Goal: Information Seeking & Learning: Learn about a topic

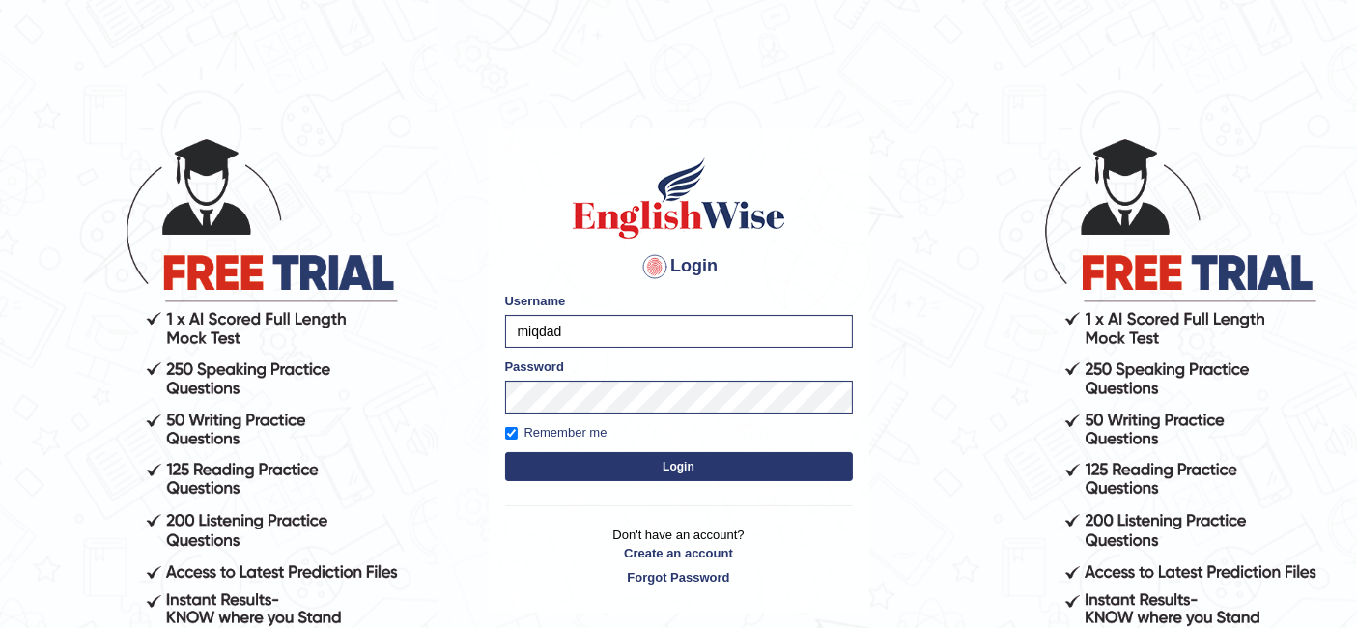
click at [678, 475] on button "Login" at bounding box center [679, 466] width 348 height 29
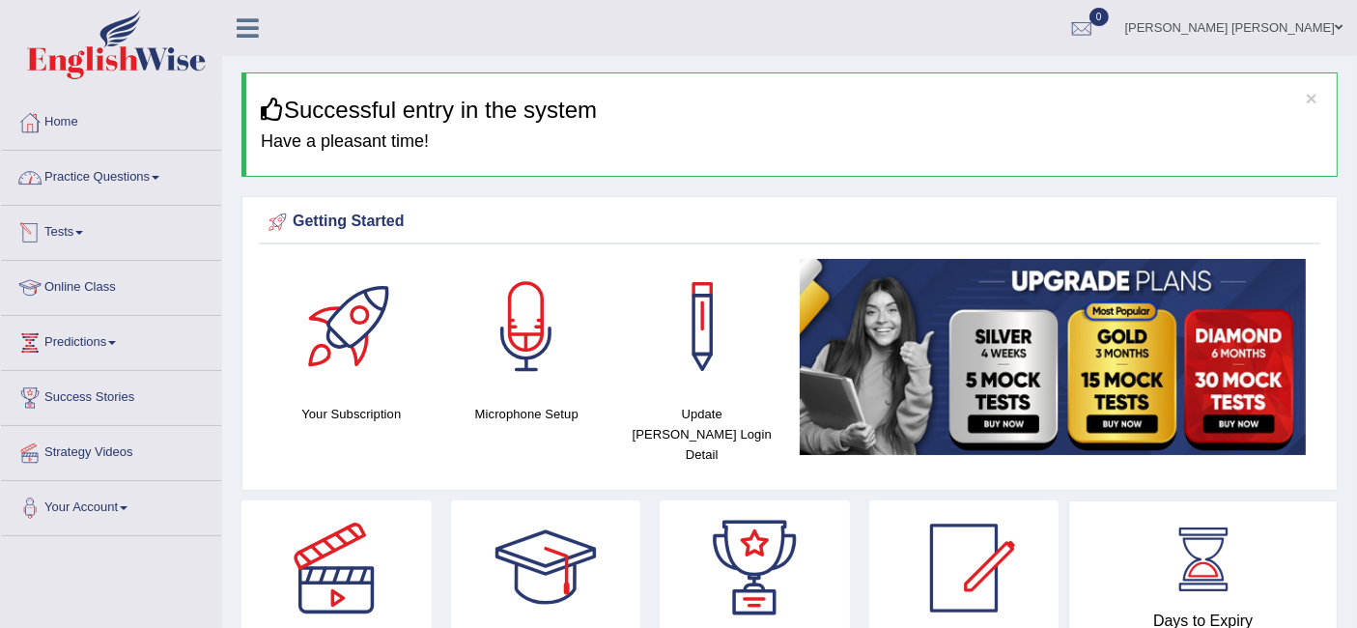
click at [130, 174] on link "Practice Questions" at bounding box center [111, 175] width 220 height 48
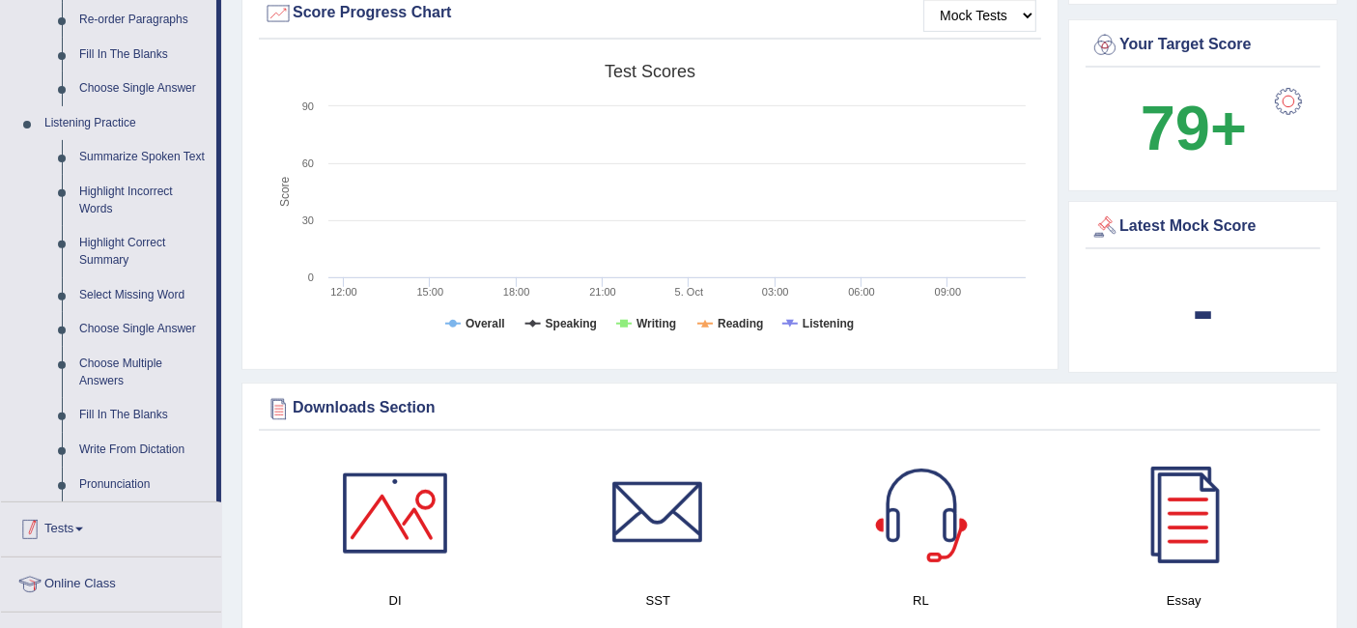
scroll to position [643, 0]
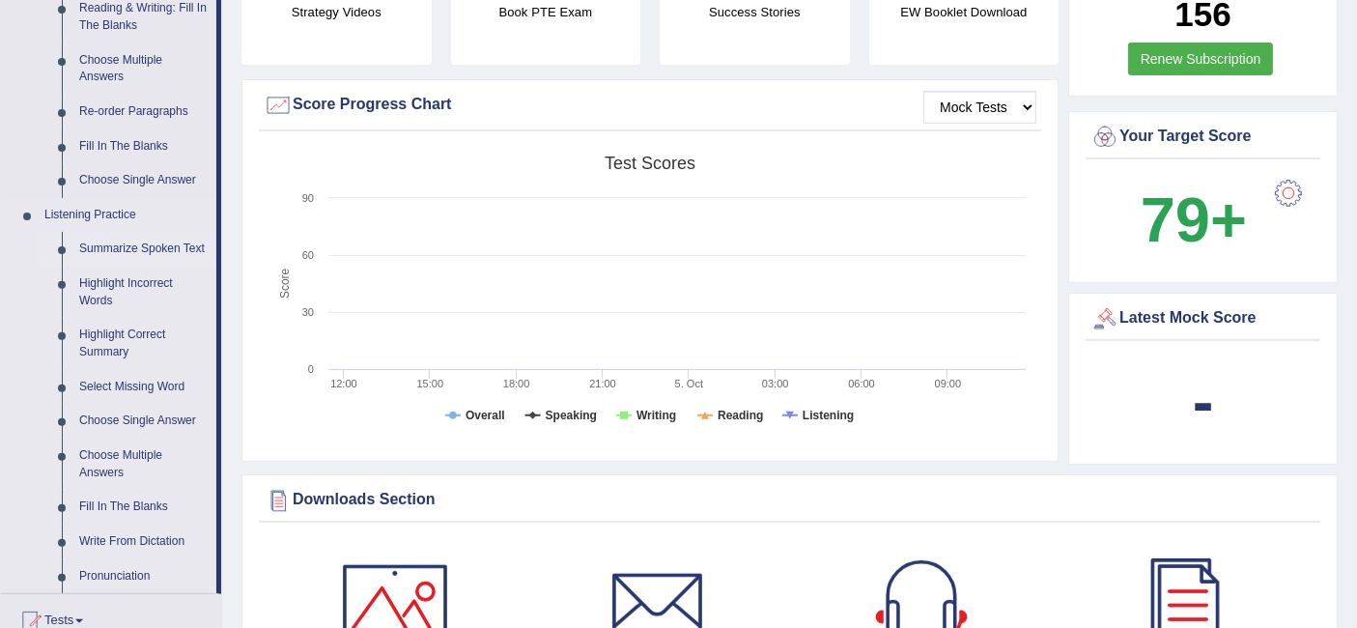
click at [161, 247] on link "Summarize Spoken Text" at bounding box center [143, 249] width 146 height 35
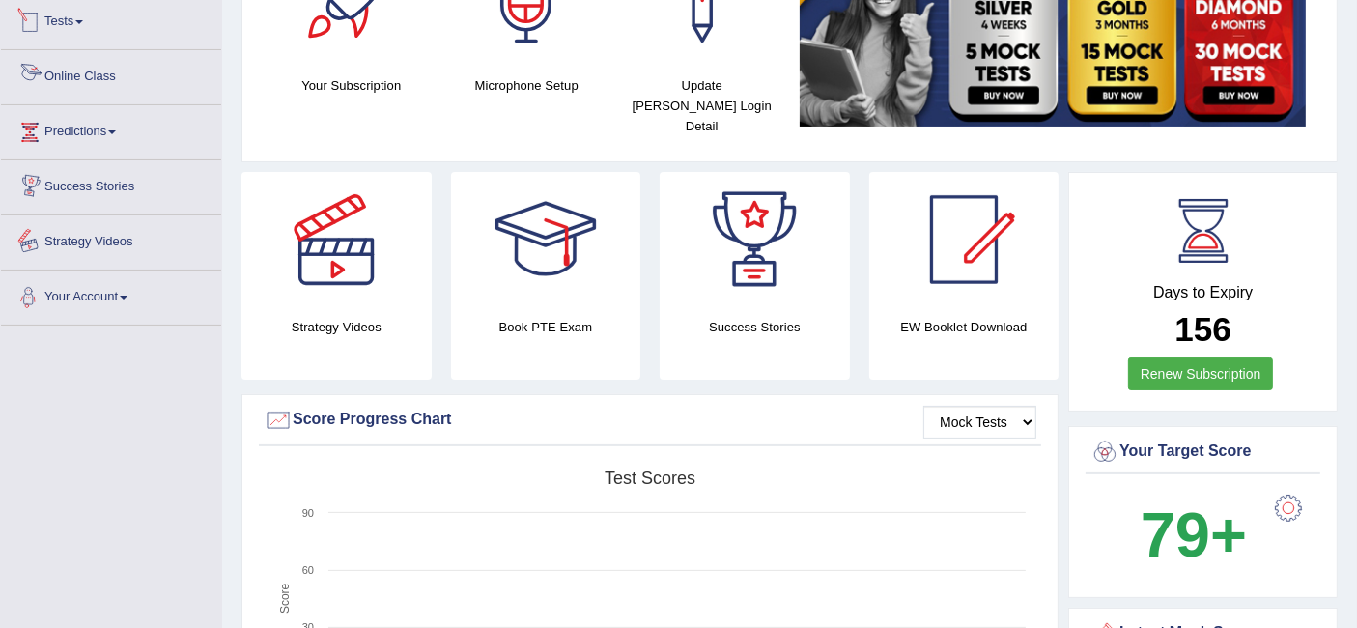
scroll to position [1289, 0]
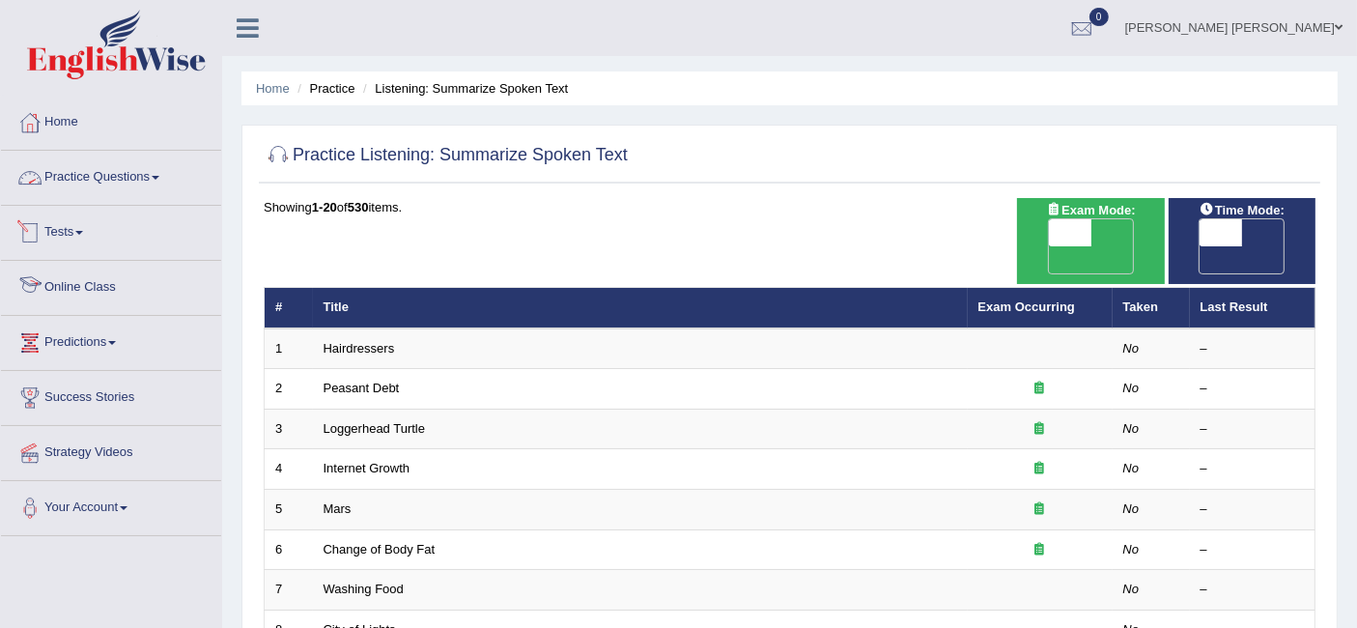
click at [70, 175] on link "Practice Questions" at bounding box center [111, 175] width 220 height 48
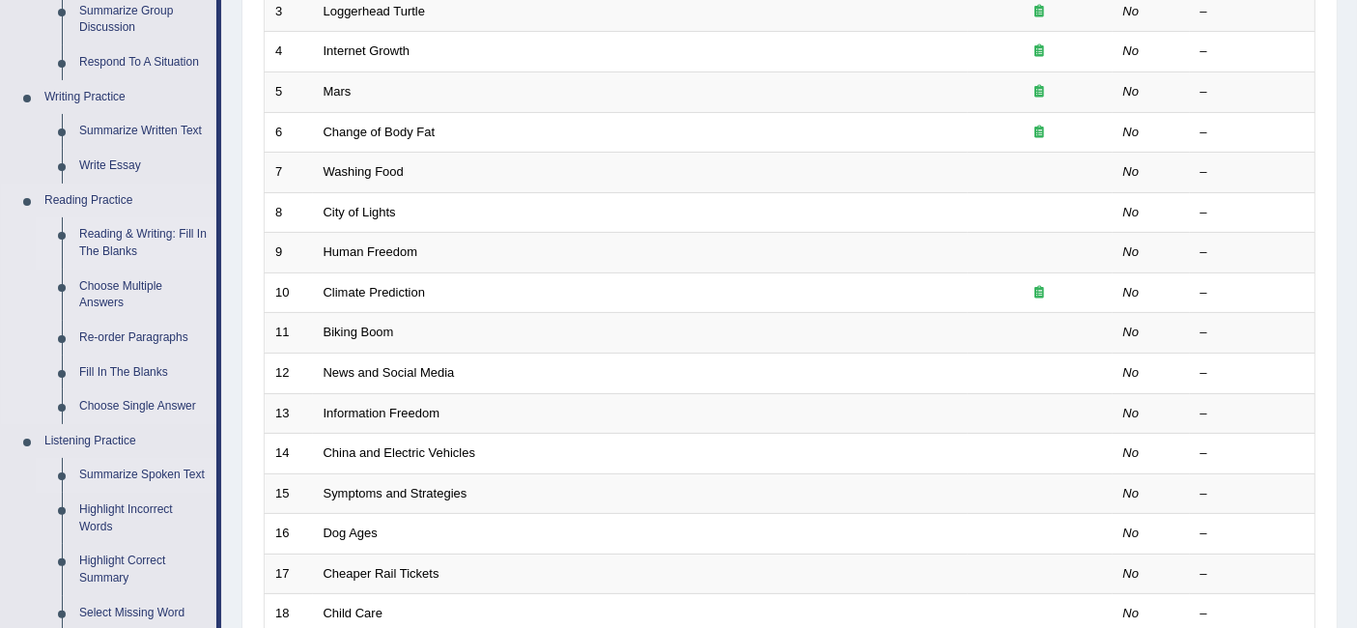
scroll to position [536, 0]
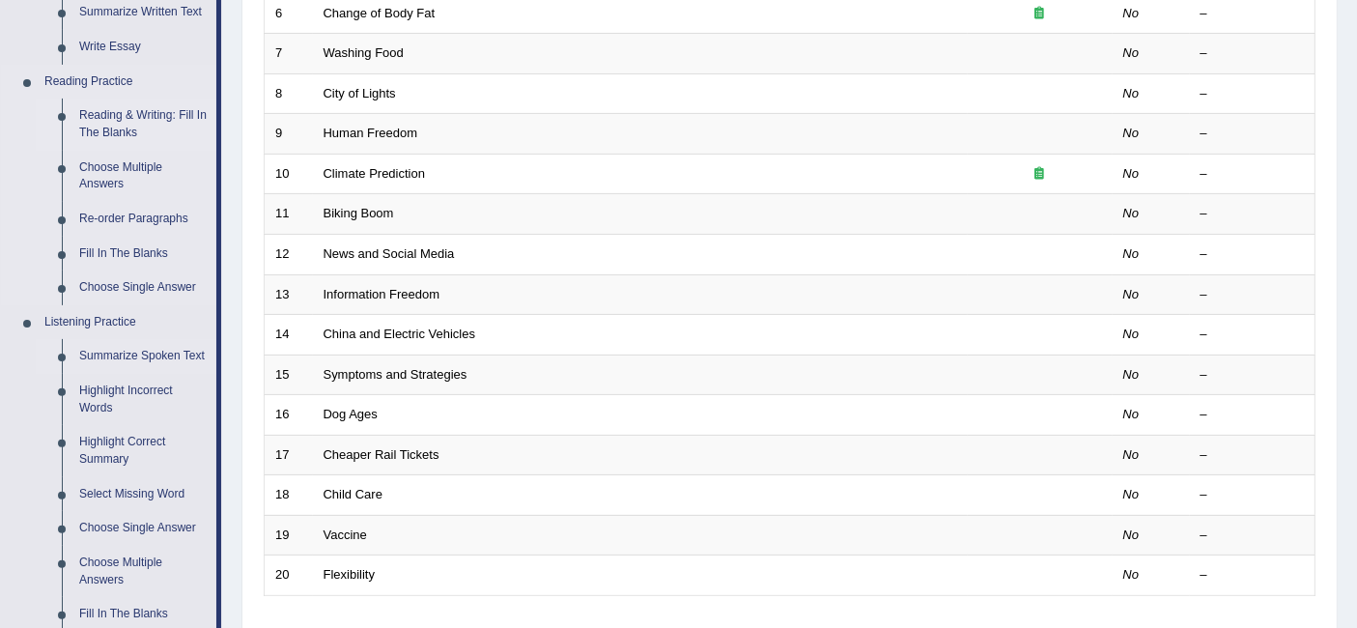
click at [122, 124] on link "Reading & Writing: Fill In The Blanks" at bounding box center [143, 123] width 146 height 51
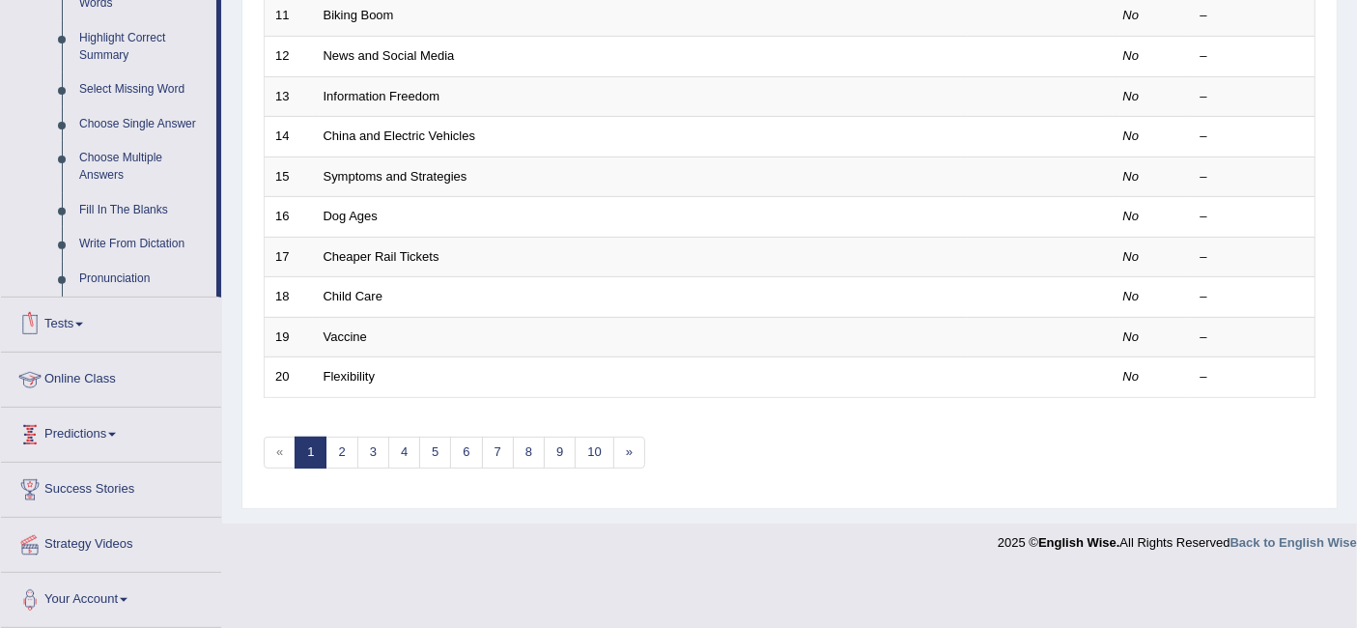
scroll to position [829, 0]
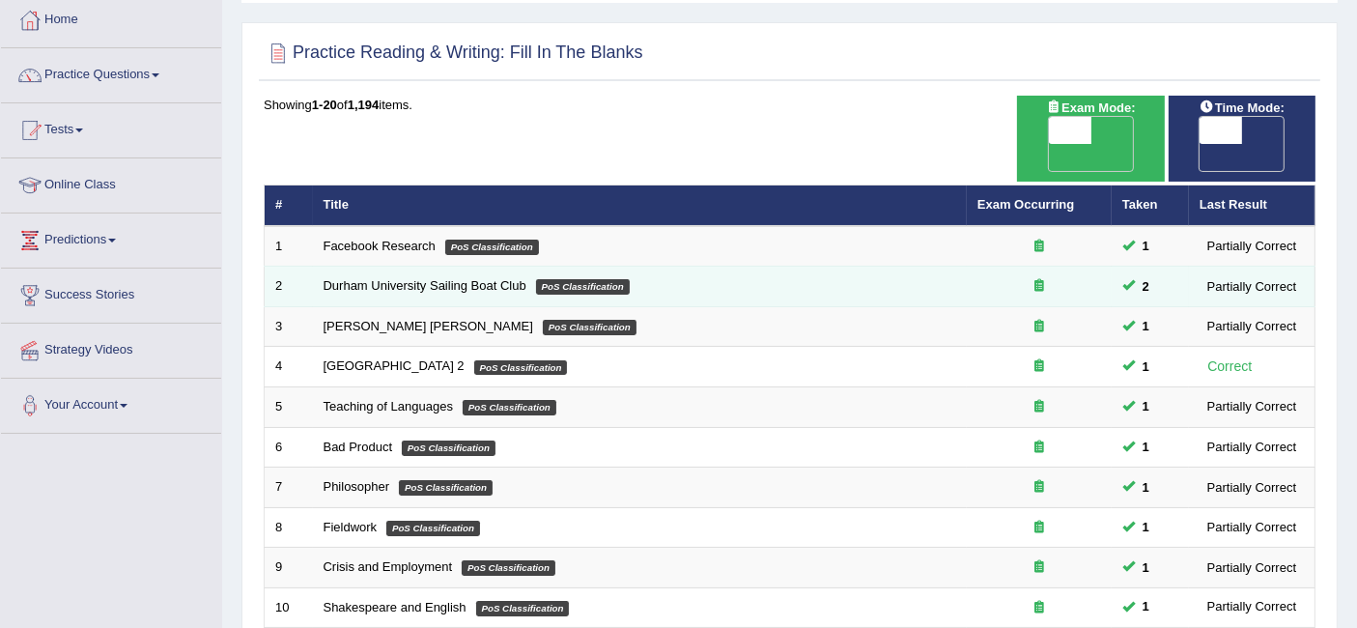
scroll to position [536, 0]
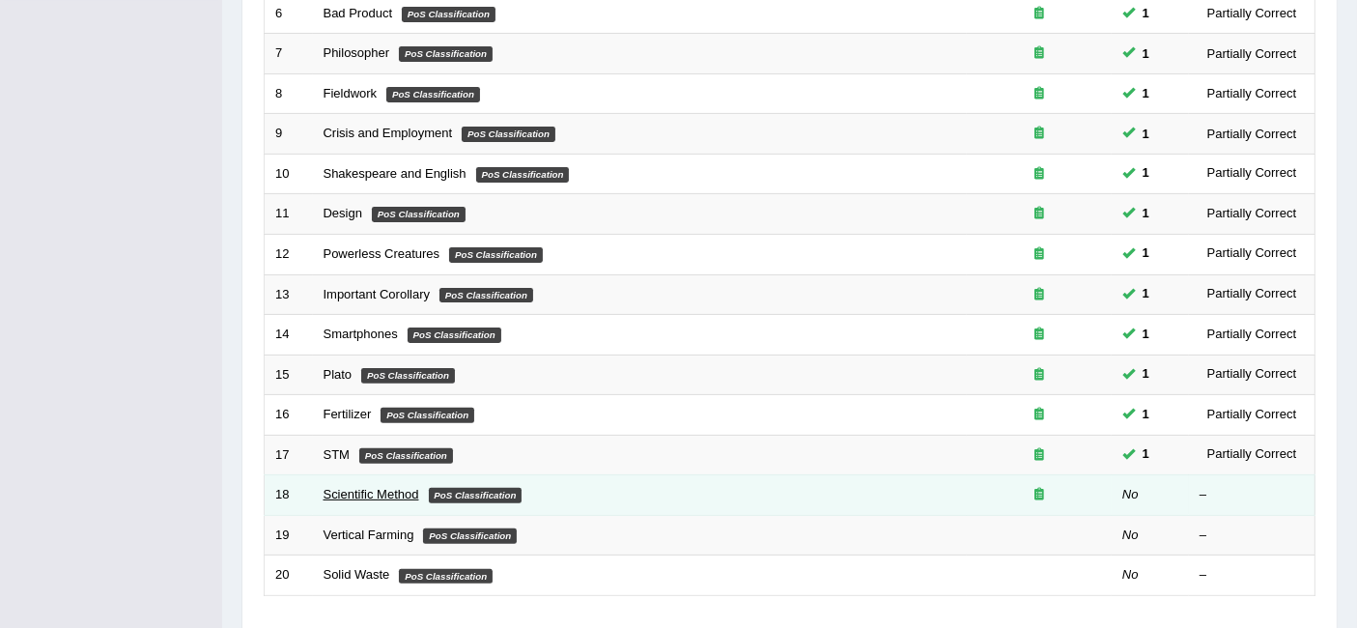
click at [376, 487] on link "Scientific Method" at bounding box center [371, 494] width 96 height 14
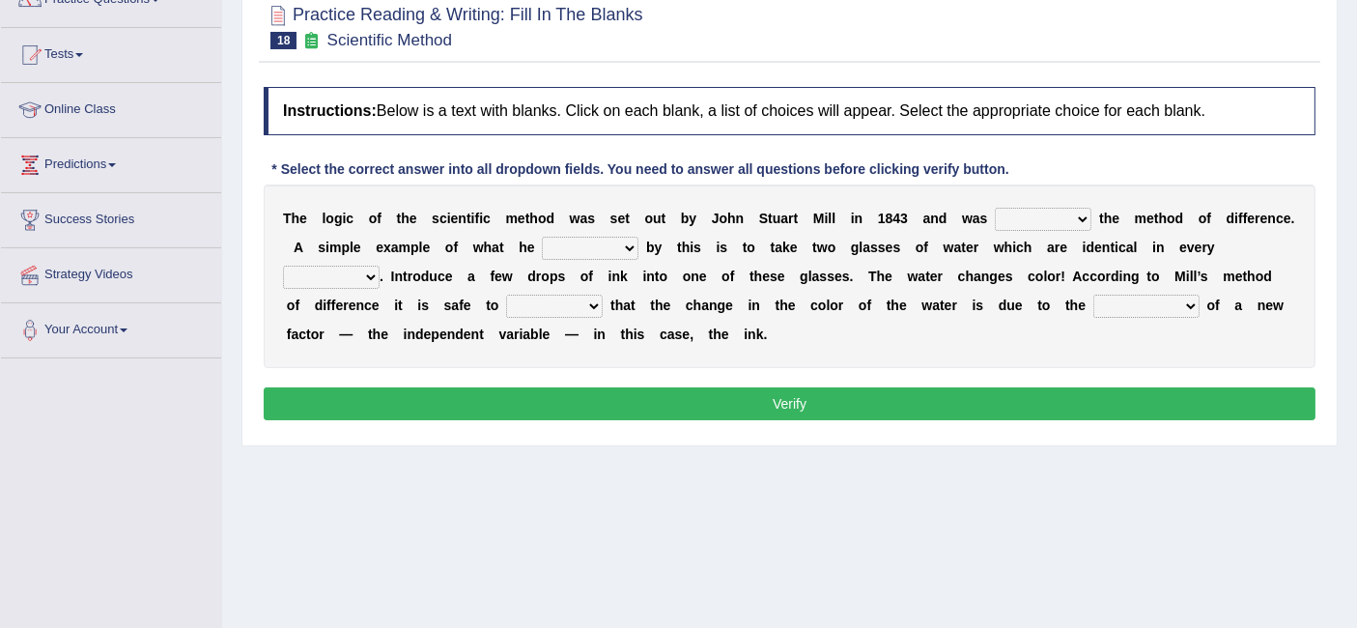
scroll to position [214, 0]
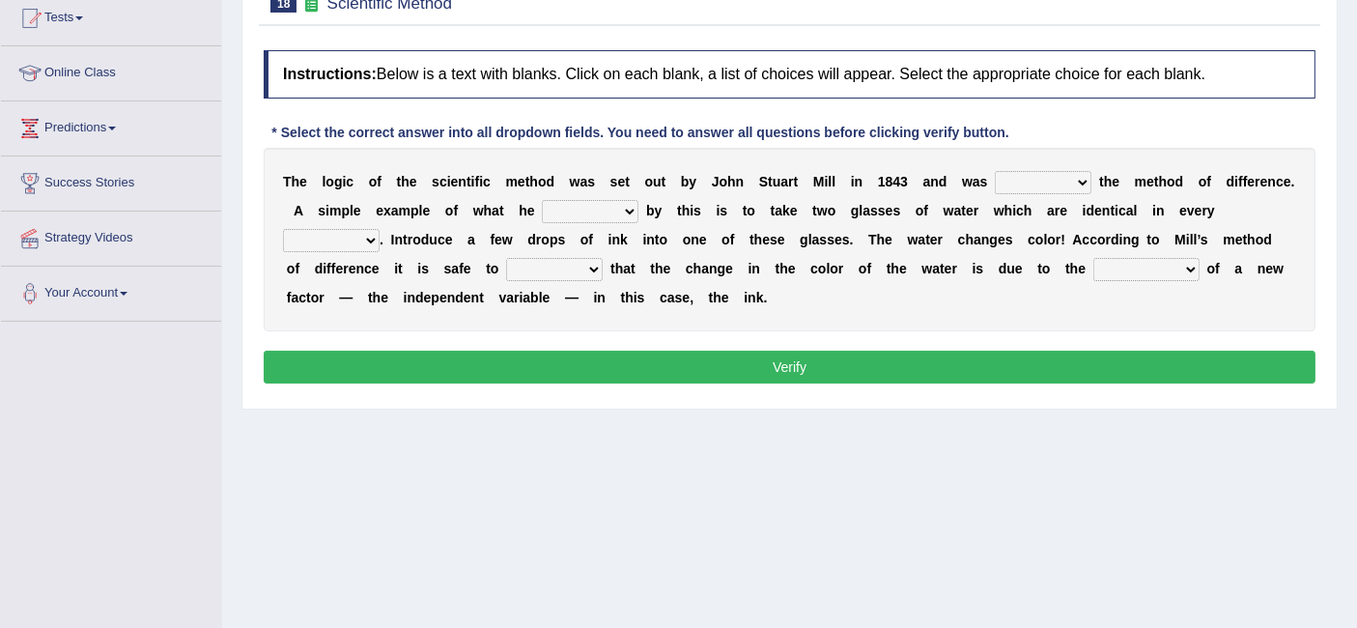
click at [999, 182] on select "pointed claimed demanded named" at bounding box center [1043, 182] width 97 height 23
select select "named"
click at [995, 171] on select "pointed claimed demanded named" at bounding box center [1043, 182] width 97 height 23
click at [616, 210] on select "capped charged found meant" at bounding box center [590, 211] width 97 height 23
select select "found"
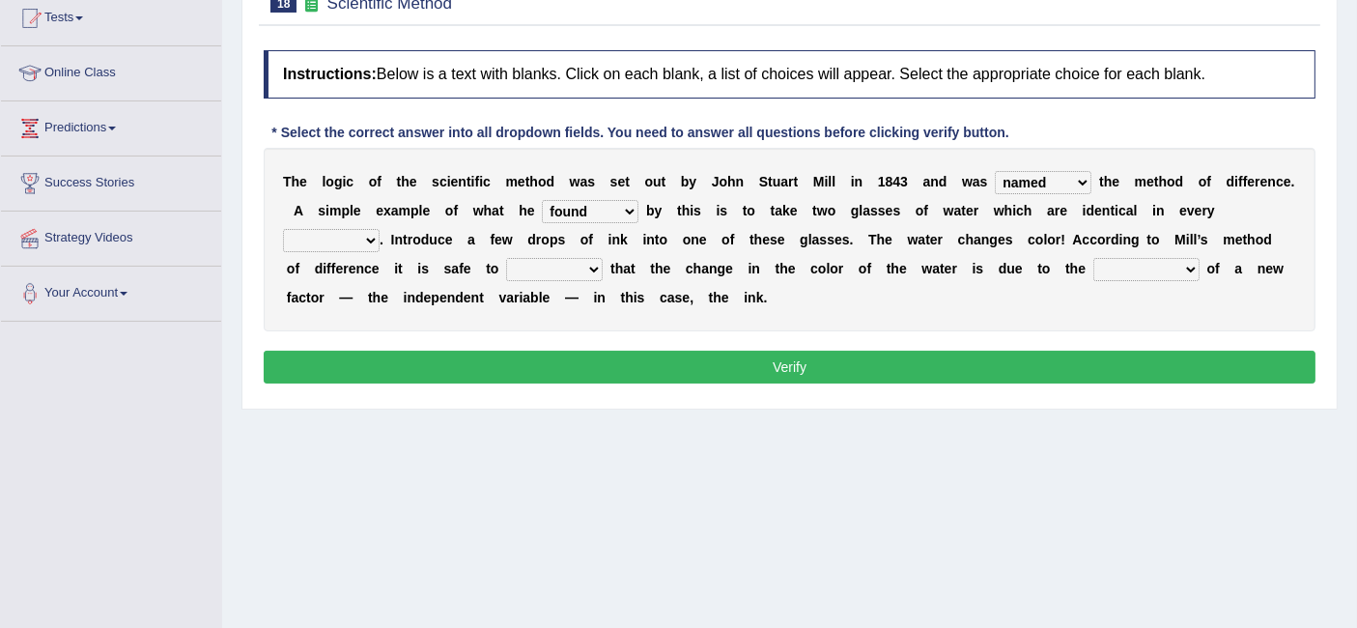
click at [542, 200] on select "capped charged found meant" at bounding box center [590, 211] width 97 height 23
click at [345, 224] on div "T h e l o g i c o f t h e s c i e n t i f i c m e t h o d w a s s e t o u t b y…" at bounding box center [790, 239] width 1052 height 183
click at [342, 239] on select "thought identity measure respect" at bounding box center [331, 240] width 97 height 23
select select "identity"
click at [283, 229] on select "thought identity measure respect" at bounding box center [331, 240] width 97 height 23
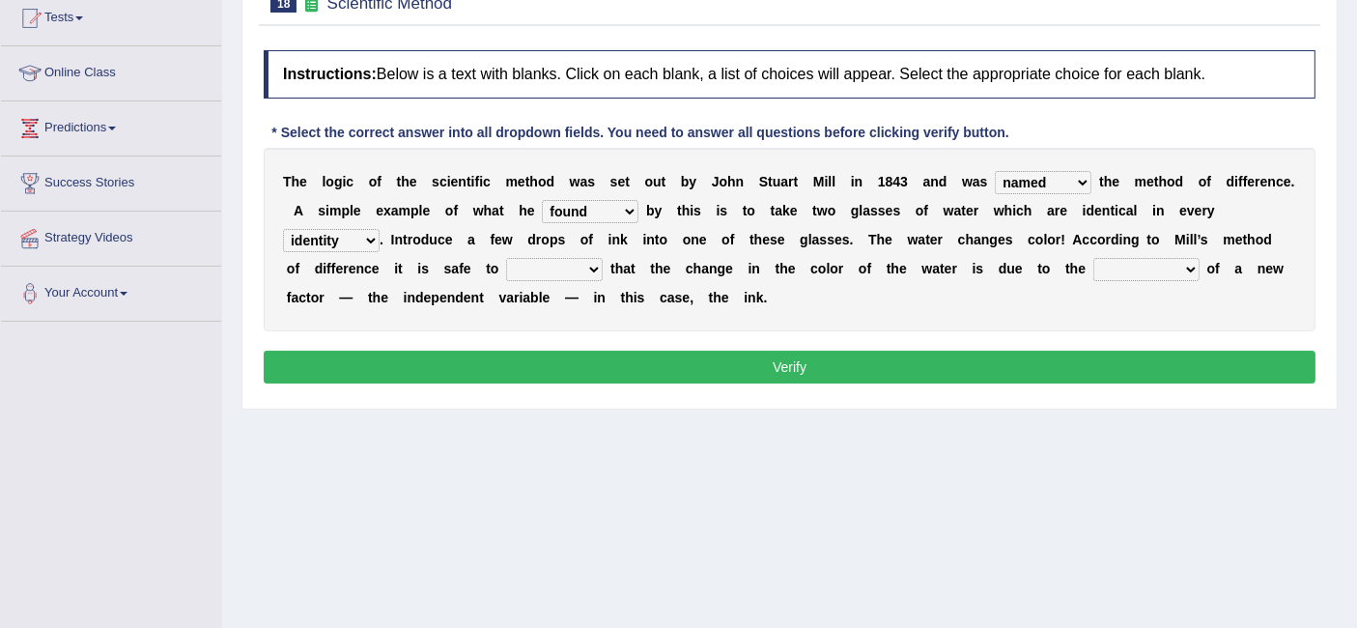
click at [525, 264] on select "assume discuss prefer acclaim" at bounding box center [554, 269] width 97 height 23
click at [856, 273] on div "T h e l o g i c o f t h e s c i e n t i f i c m e t h o d w a s s e t o u t b y…" at bounding box center [790, 239] width 1052 height 183
click at [1163, 267] on select "introduction magnitude preparation purification" at bounding box center [1146, 269] width 106 height 23
select select "introduction"
click at [1093, 258] on select "introduction magnitude preparation purification" at bounding box center [1146, 269] width 106 height 23
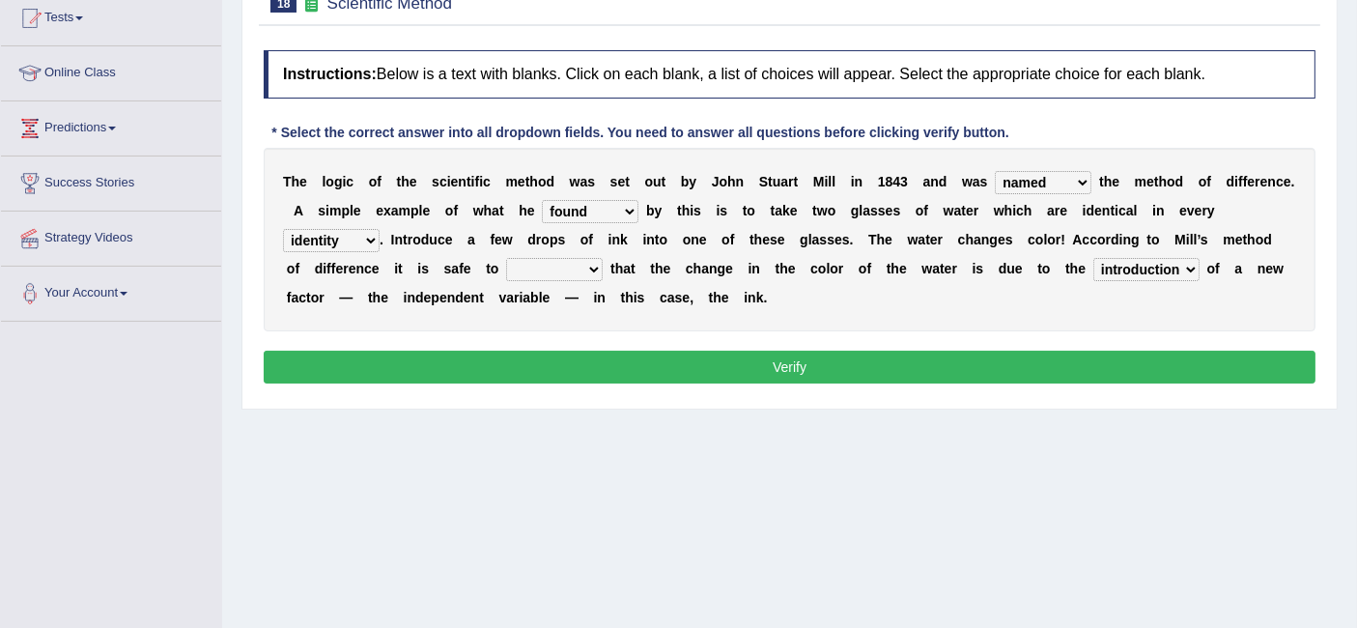
click at [571, 267] on select "assume discuss prefer acclaim" at bounding box center [554, 269] width 97 height 23
select select "assume"
click at [506, 258] on select "assume discuss prefer acclaim" at bounding box center [554, 269] width 97 height 23
click at [574, 211] on select "capped charged found meant" at bounding box center [590, 211] width 97 height 23
click at [802, 252] on div "T h e l o g i c o f t h e s c i e n t i f i c m e t h o d w a s s e t o u t b y…" at bounding box center [790, 239] width 1052 height 183
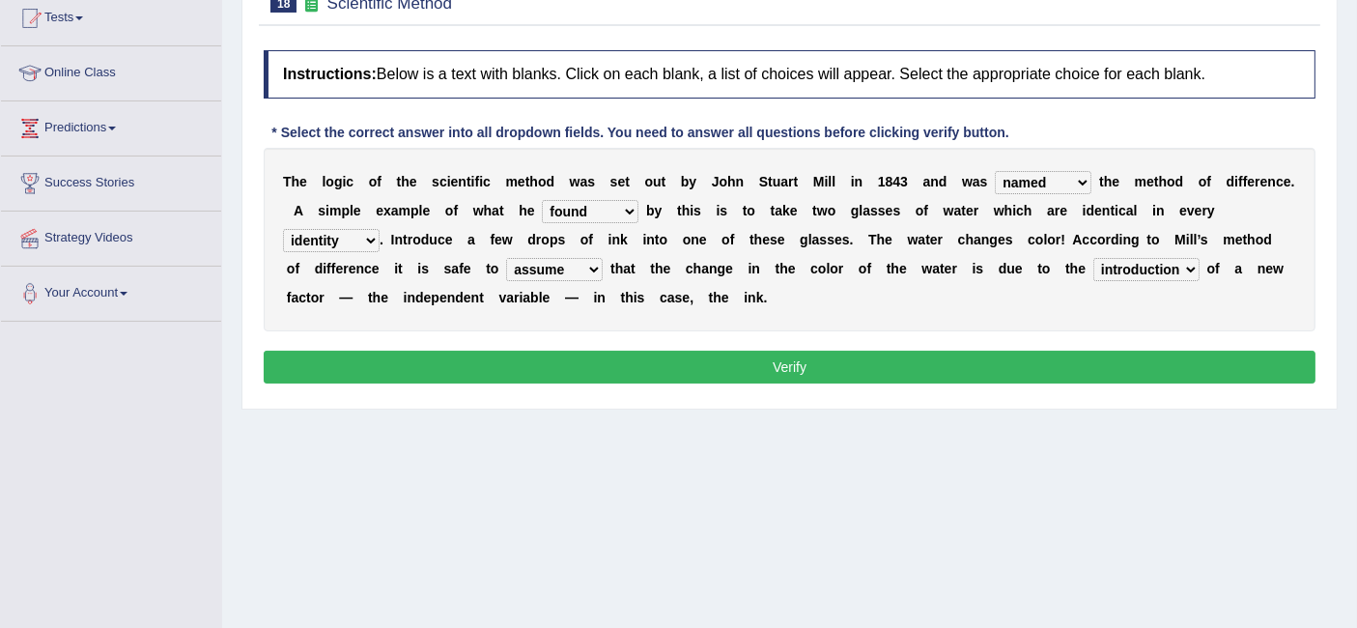
click at [771, 356] on button "Verify" at bounding box center [790, 367] width 1052 height 33
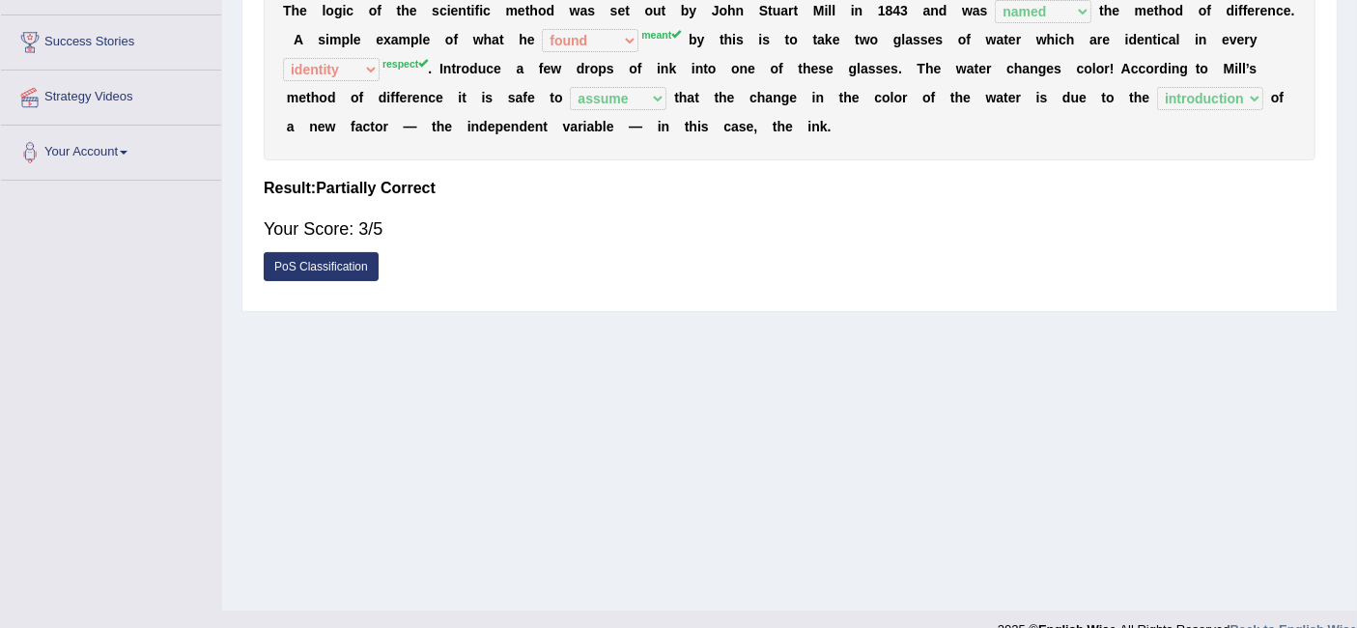
scroll to position [385, 0]
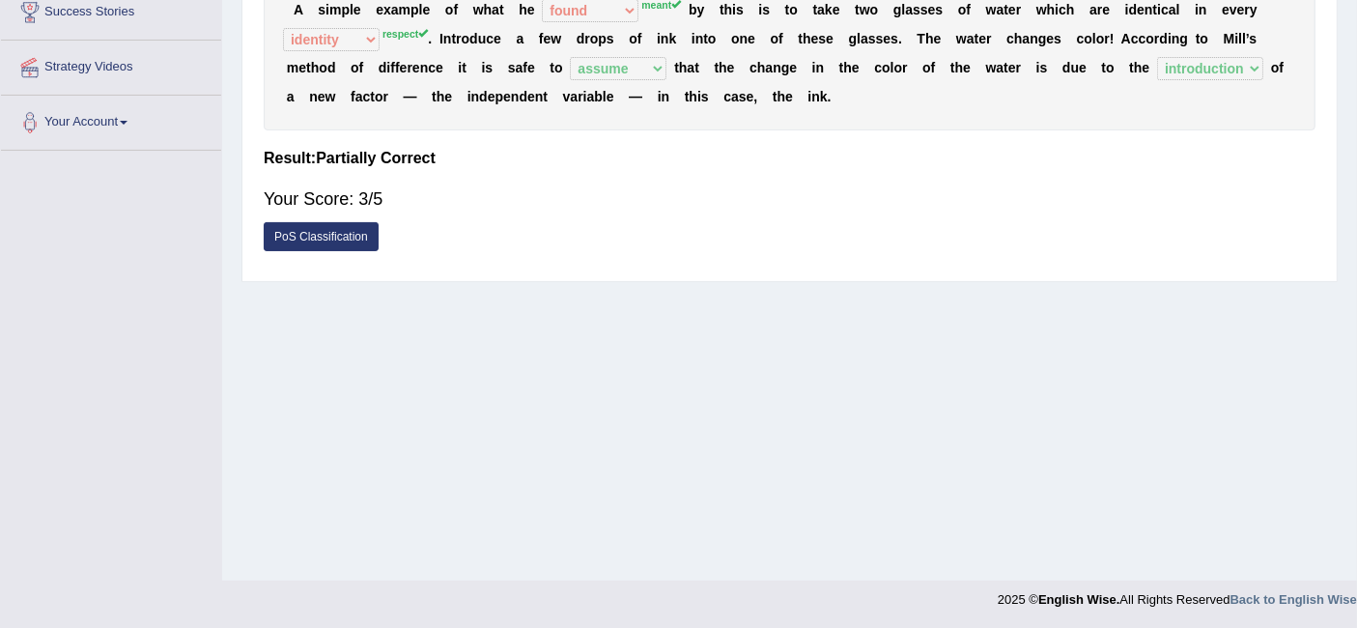
click at [322, 230] on link "PoS Classification" at bounding box center [321, 236] width 115 height 29
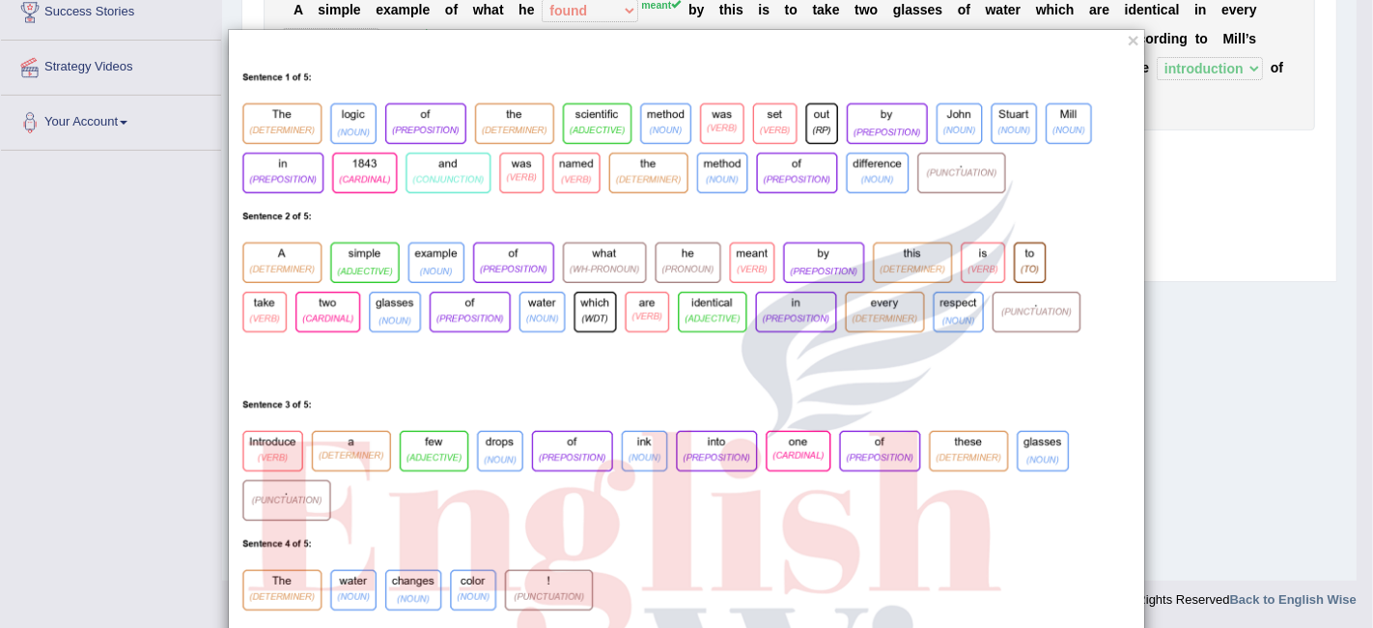
drag, startPoint x: 865, startPoint y: 48, endPoint x: 887, endPoint y: 301, distance: 254.0
click at [887, 305] on div "×" at bounding box center [686, 460] width 917 height 862
click at [1128, 37] on button "×" at bounding box center [1134, 40] width 12 height 20
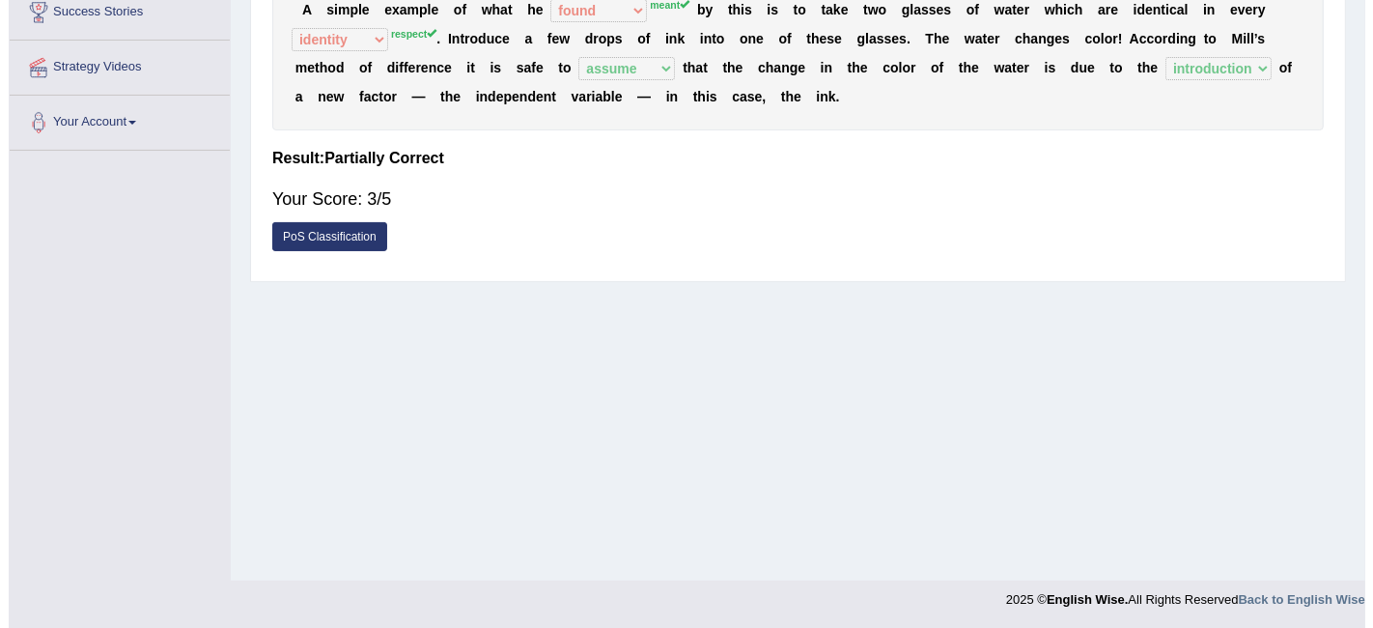
scroll to position [63, 0]
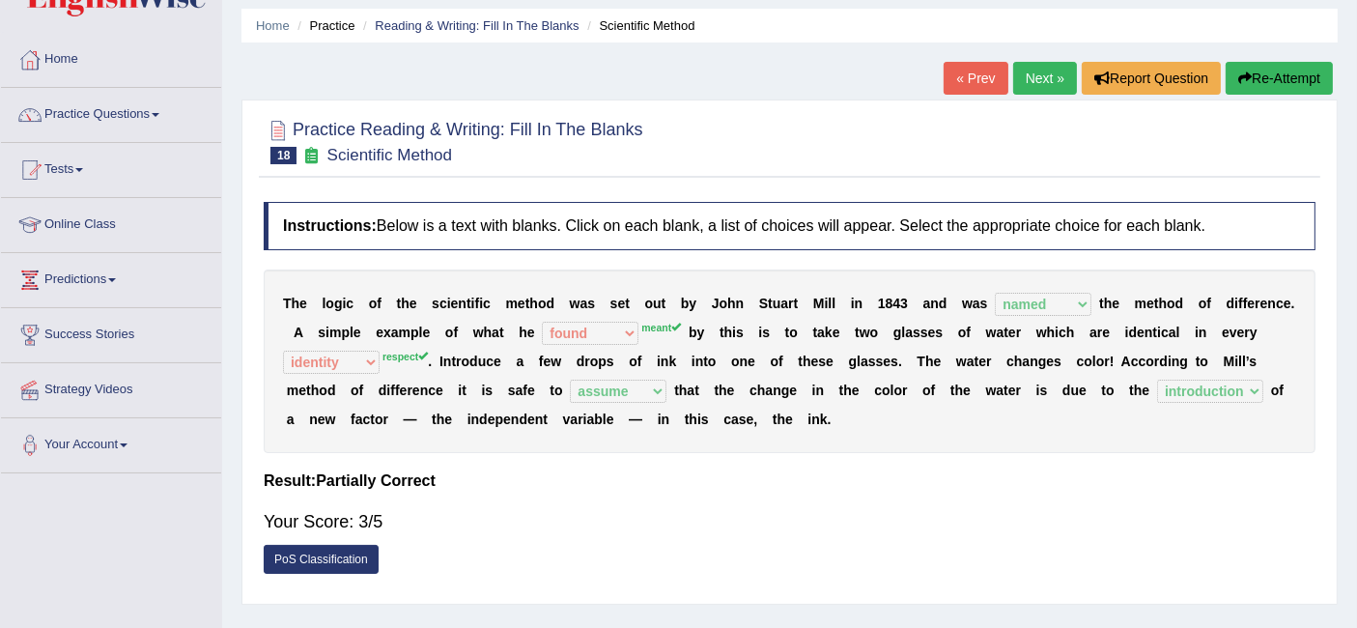
click at [295, 568] on link "PoS Classification" at bounding box center [321, 559] width 115 height 29
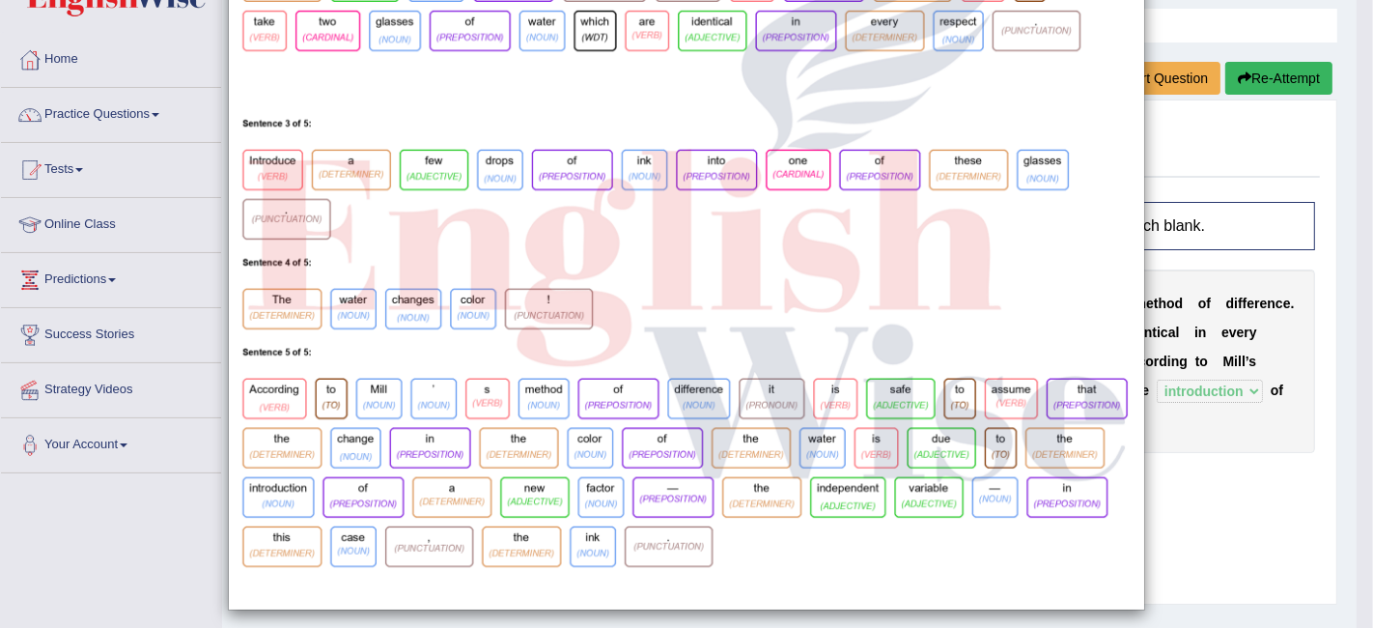
scroll to position [292, 0]
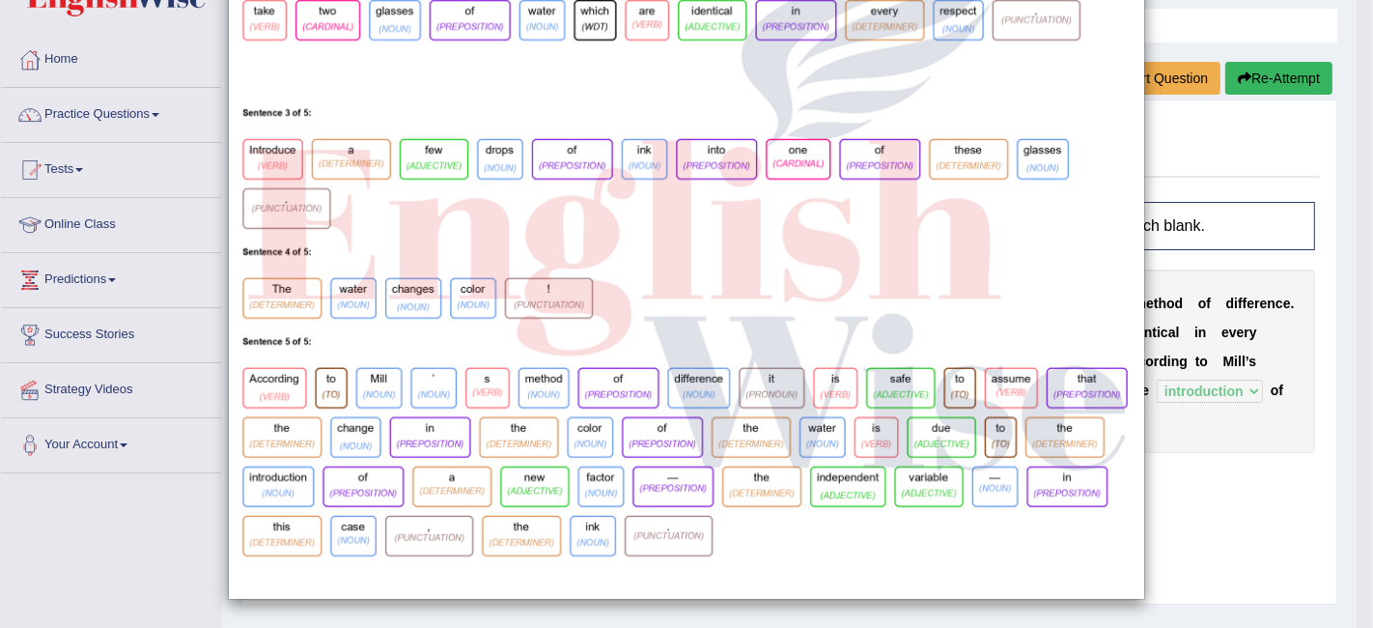
click at [1206, 438] on div "×" at bounding box center [686, 168] width 1373 height 862
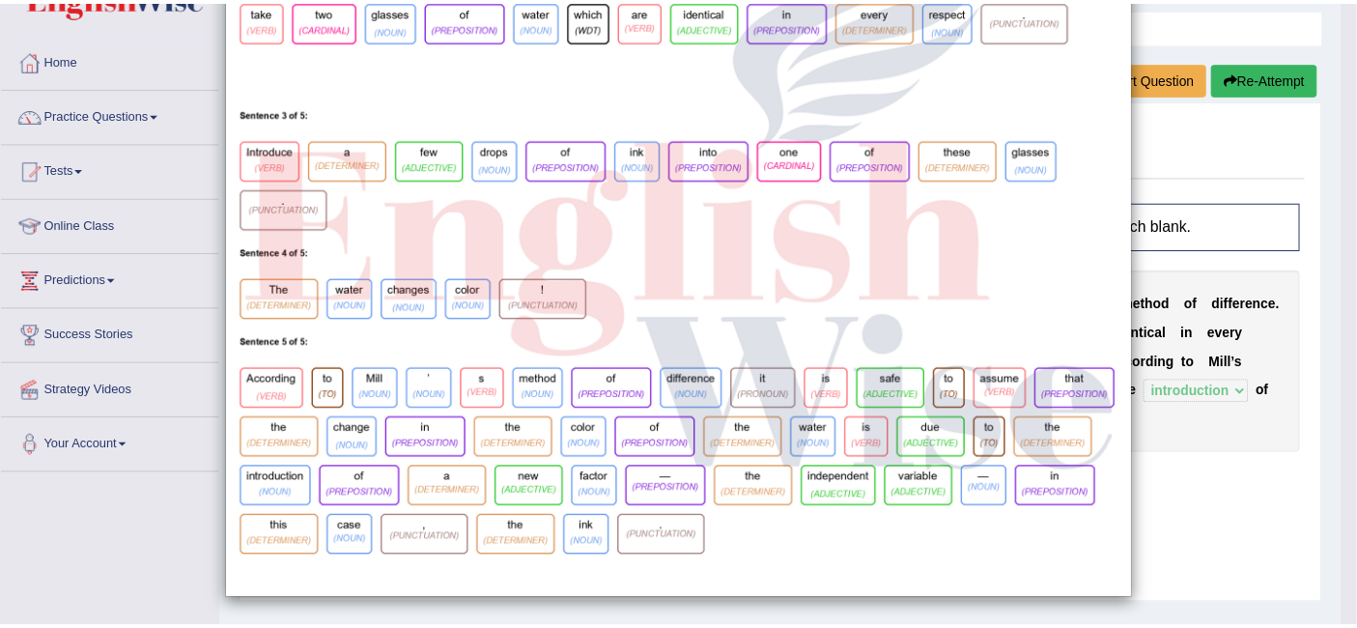
scroll to position [0, 0]
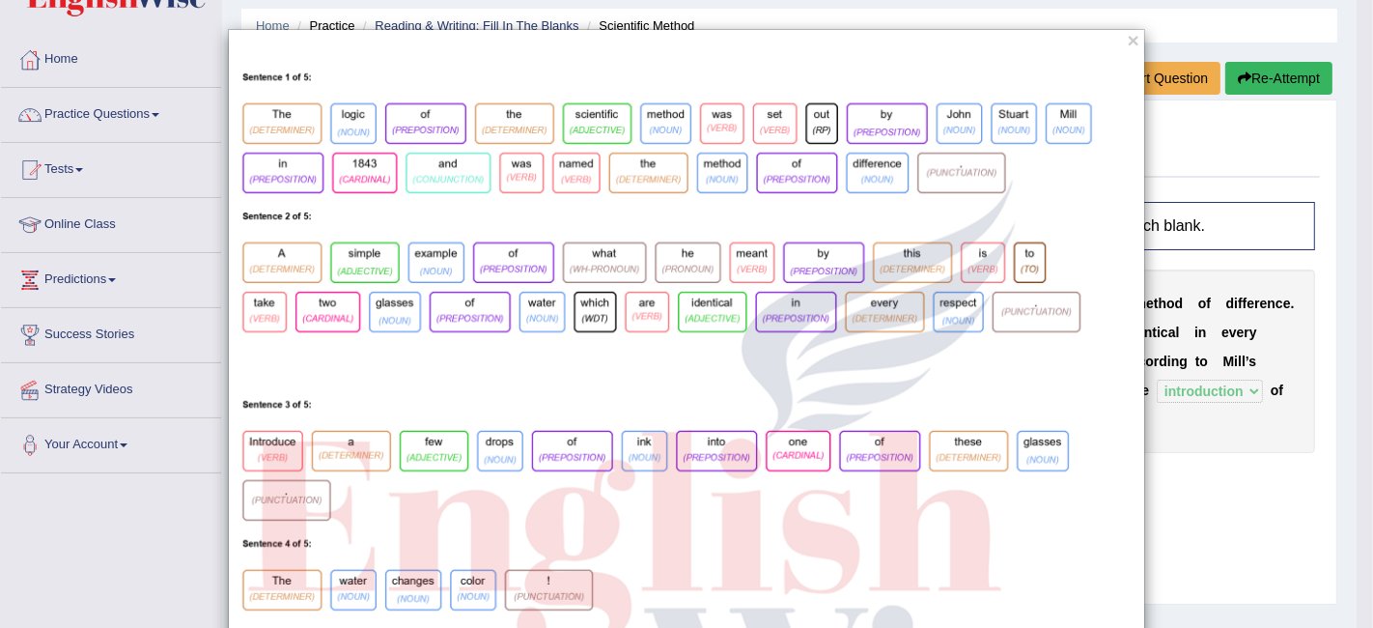
click at [1118, 45] on div "×" at bounding box center [686, 460] width 917 height 862
click at [1132, 41] on div "×" at bounding box center [686, 460] width 917 height 862
click at [1128, 45] on button "×" at bounding box center [1134, 40] width 12 height 20
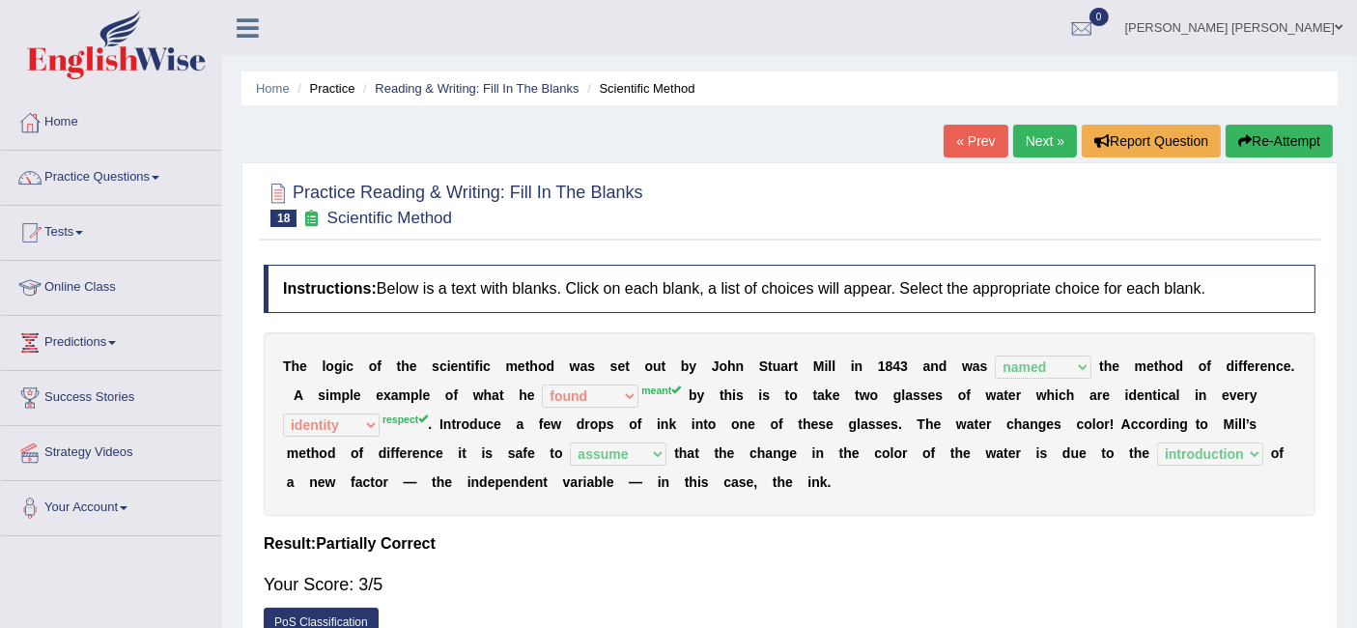
click at [1004, 147] on div "« Prev Next » Report Question Re-Attempt" at bounding box center [1140, 144] width 394 height 38
click at [1031, 139] on link "Next »" at bounding box center [1045, 141] width 64 height 33
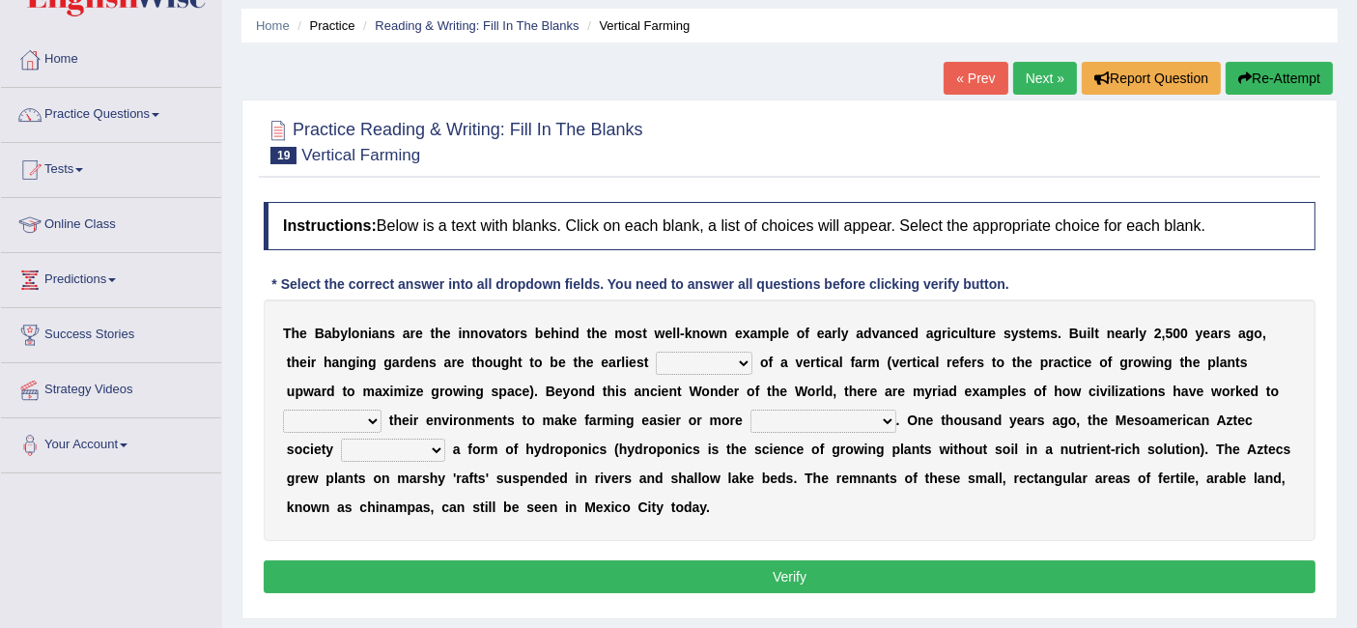
scroll to position [107, 0]
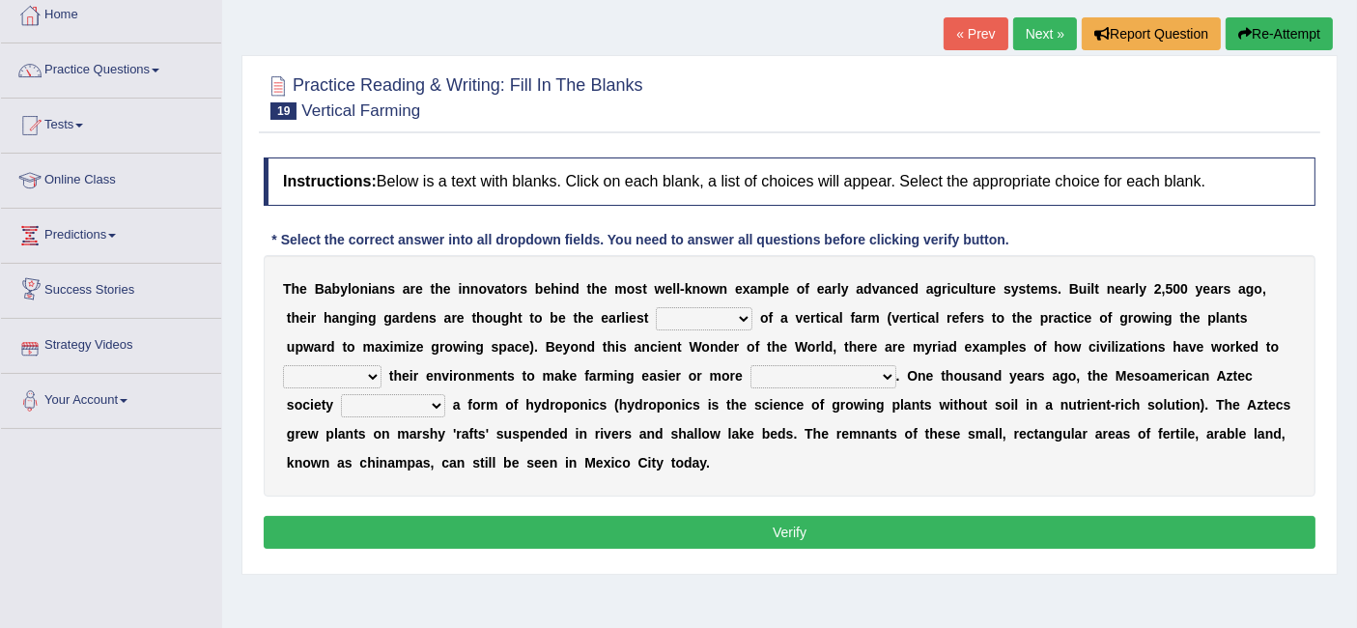
click at [721, 307] on select "prototype failure discredit protocol" at bounding box center [704, 318] width 97 height 23
click at [1051, 285] on b "s" at bounding box center [1054, 288] width 8 height 15
click at [364, 376] on select "manipulate escape respect disarrange" at bounding box center [332, 376] width 98 height 23
select select "manipulate"
click at [283, 365] on select "manipulate escape respect disarrange" at bounding box center [332, 376] width 98 height 23
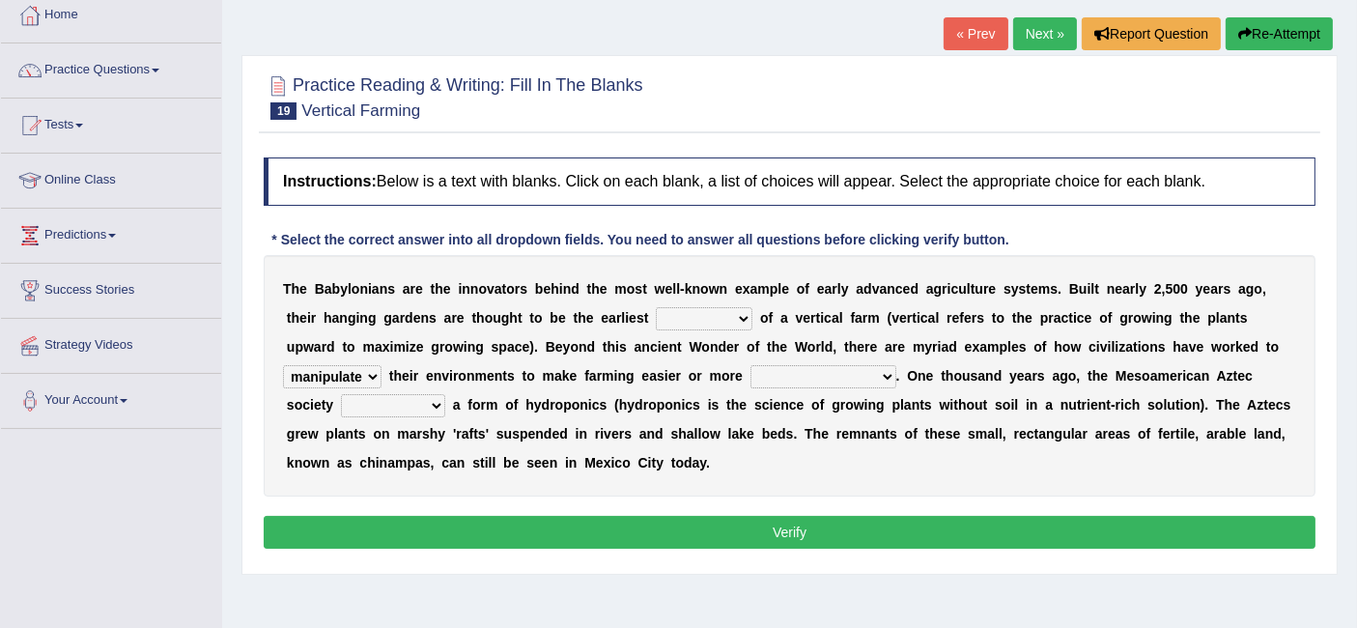
click at [846, 380] on select "productive constructive connective counterproductive" at bounding box center [823, 376] width 146 height 23
select select "productive"
click at [750, 365] on select "productive constructive connective counterproductive" at bounding box center [823, 376] width 146 height 23
click at [410, 402] on select "domineered volunteered pioneered engineered" at bounding box center [393, 405] width 104 height 23
select select "engineered"
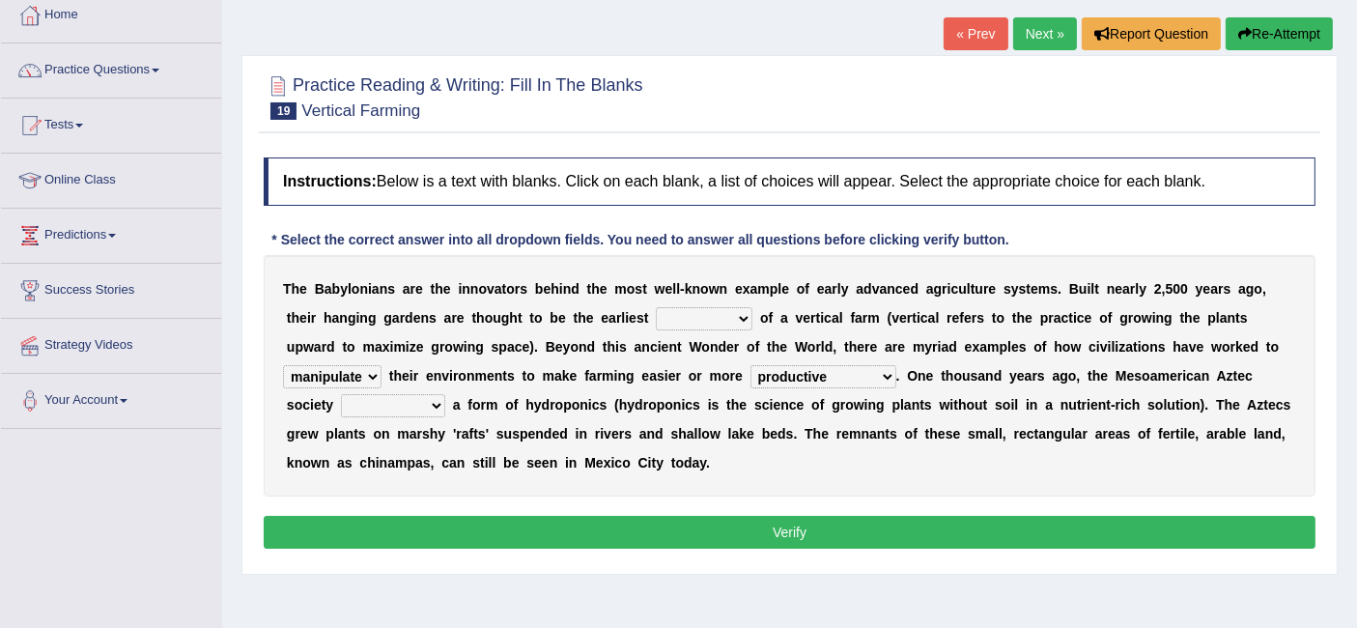
click at [341, 394] on select "domineered volunteered pioneered engineered" at bounding box center [393, 405] width 104 height 23
click at [716, 316] on select "prototype failure discredit protocol" at bounding box center [704, 318] width 97 height 23
select select "prototype"
click at [656, 307] on select "prototype failure discredit protocol" at bounding box center [704, 318] width 97 height 23
click at [772, 542] on button "Verify" at bounding box center [790, 532] width 1052 height 33
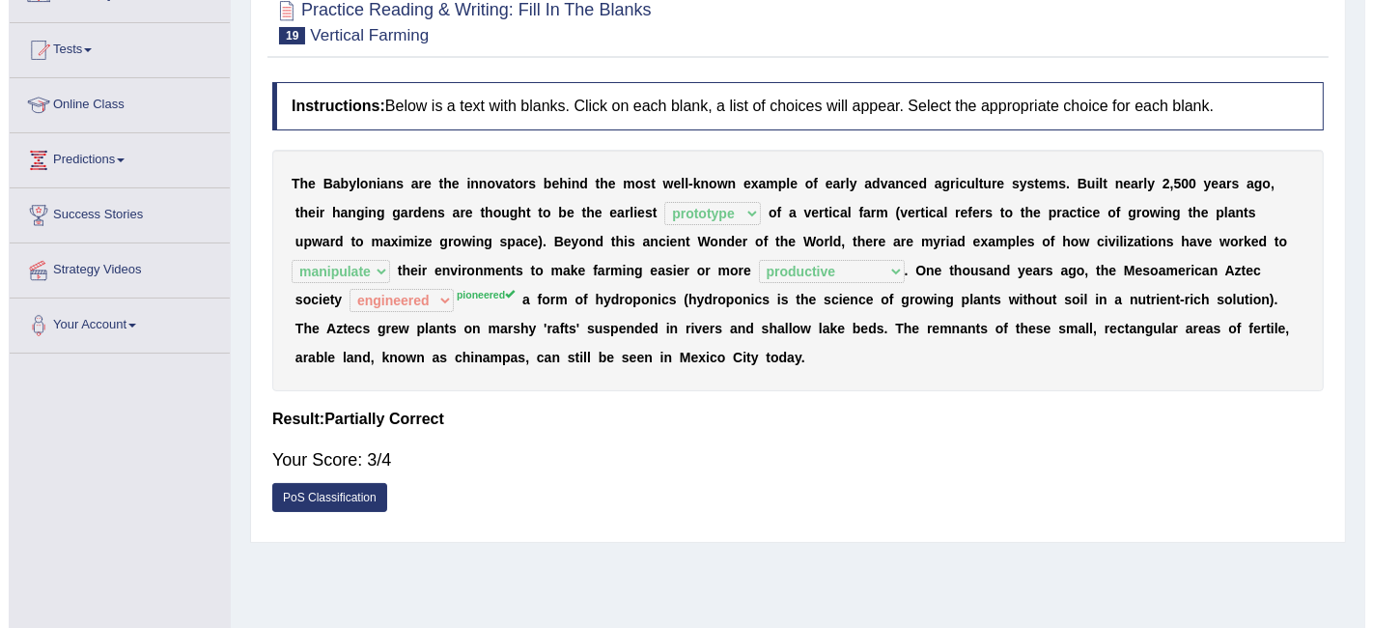
scroll to position [214, 0]
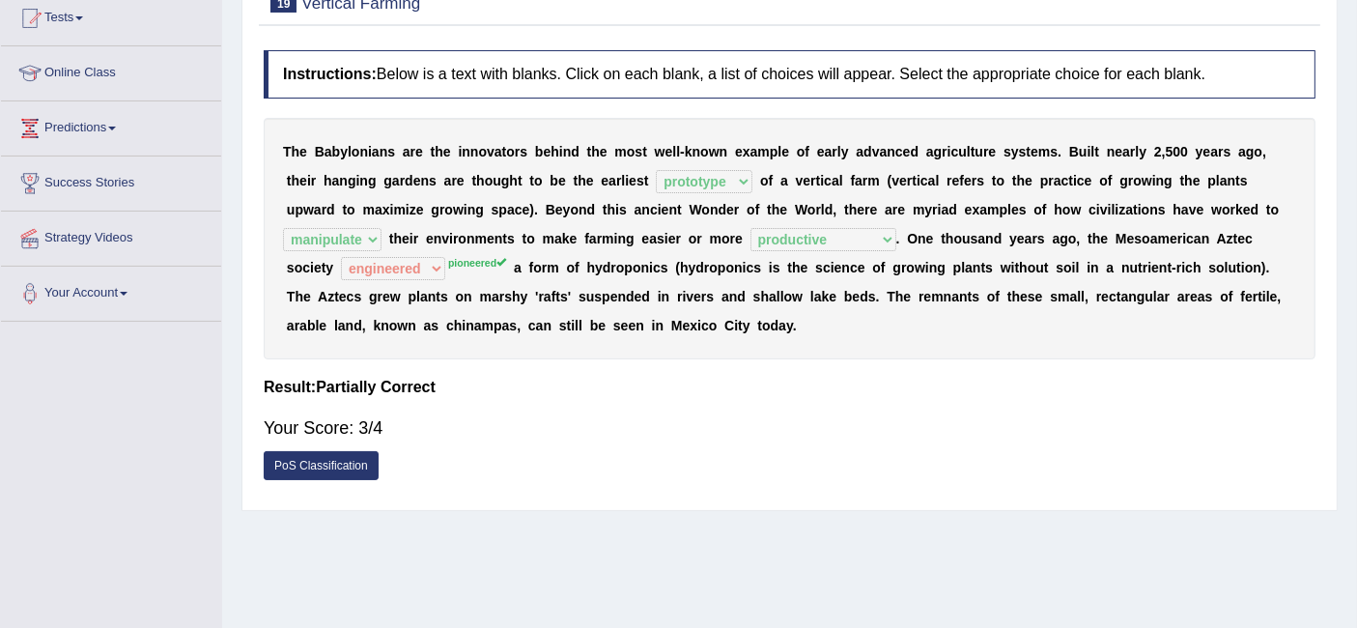
click at [344, 454] on link "PoS Classification" at bounding box center [321, 465] width 115 height 29
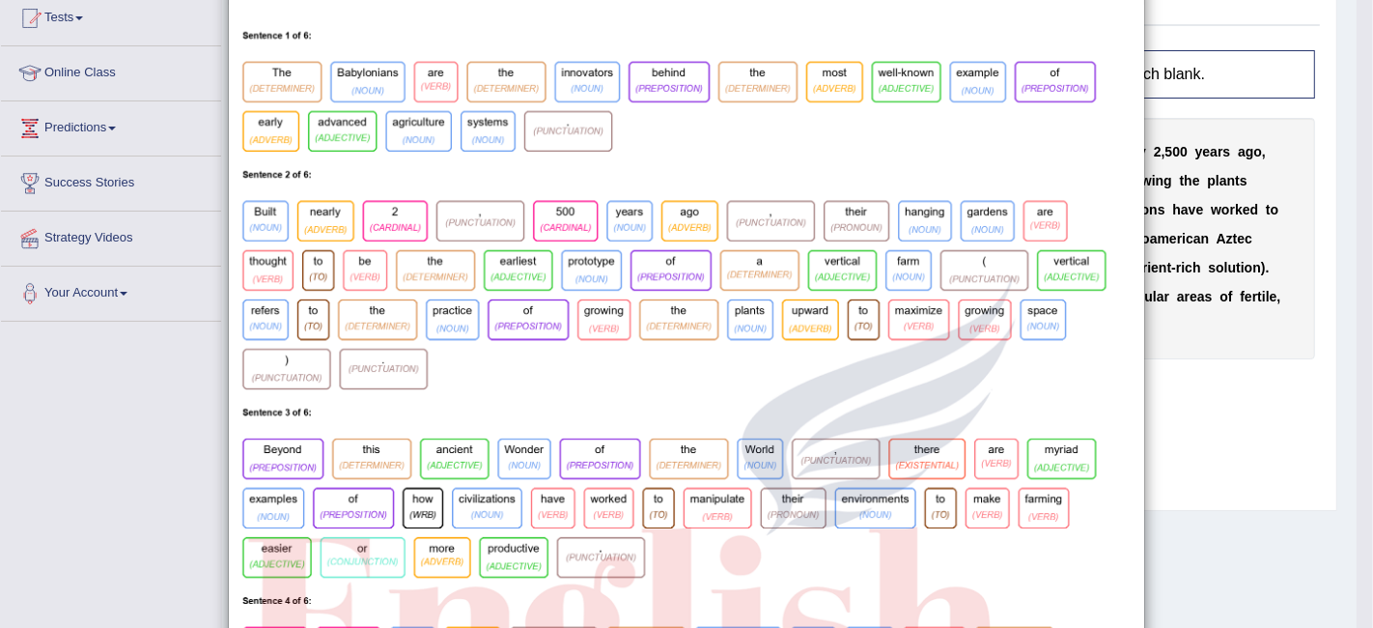
scroll to position [0, 0]
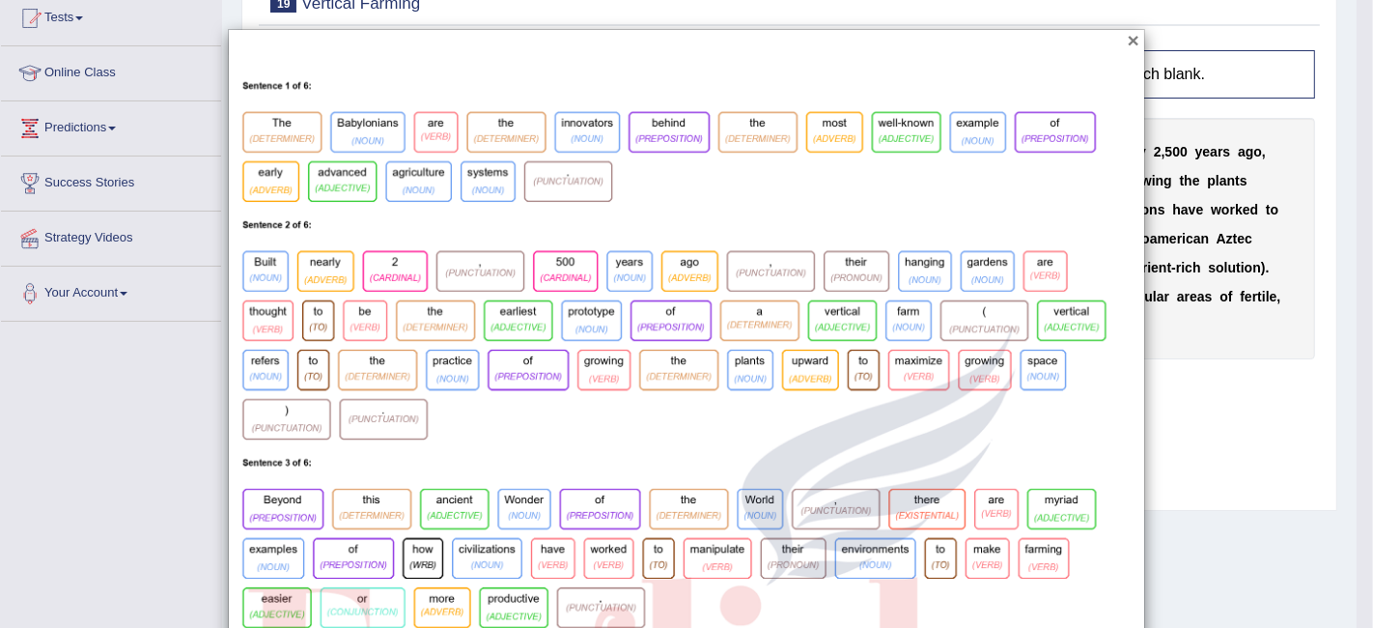
click at [1128, 43] on button "×" at bounding box center [1134, 40] width 12 height 20
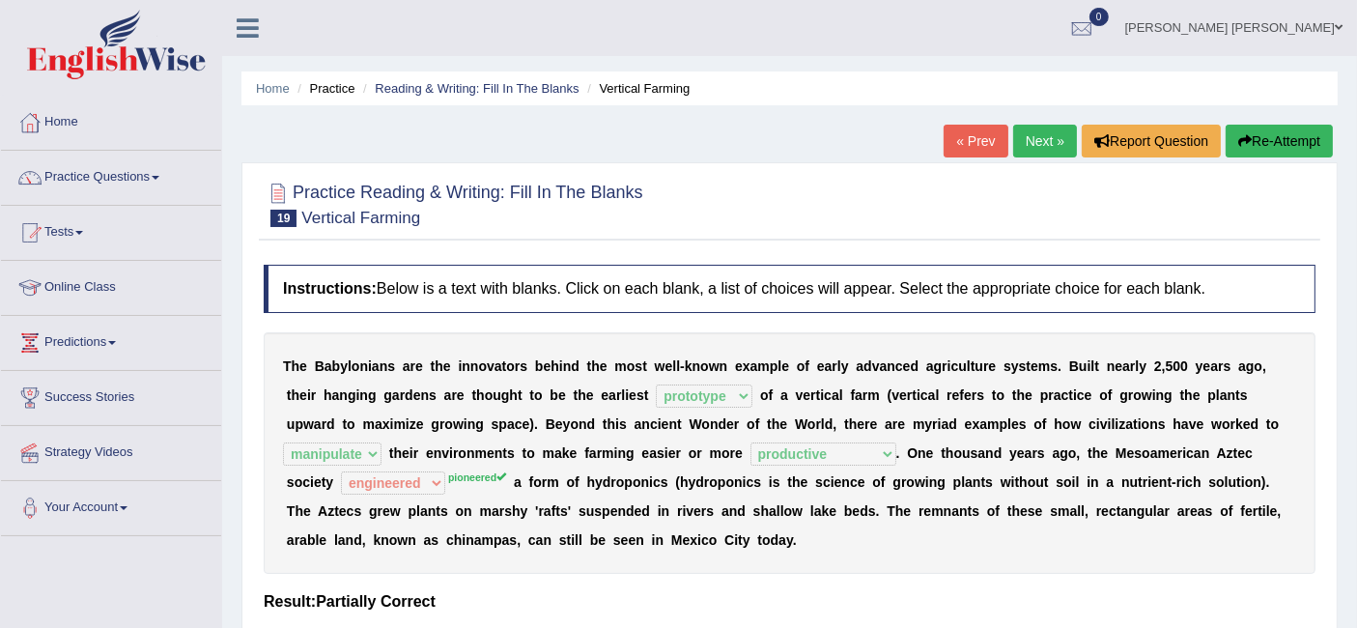
click at [1038, 137] on link "Next »" at bounding box center [1045, 141] width 64 height 33
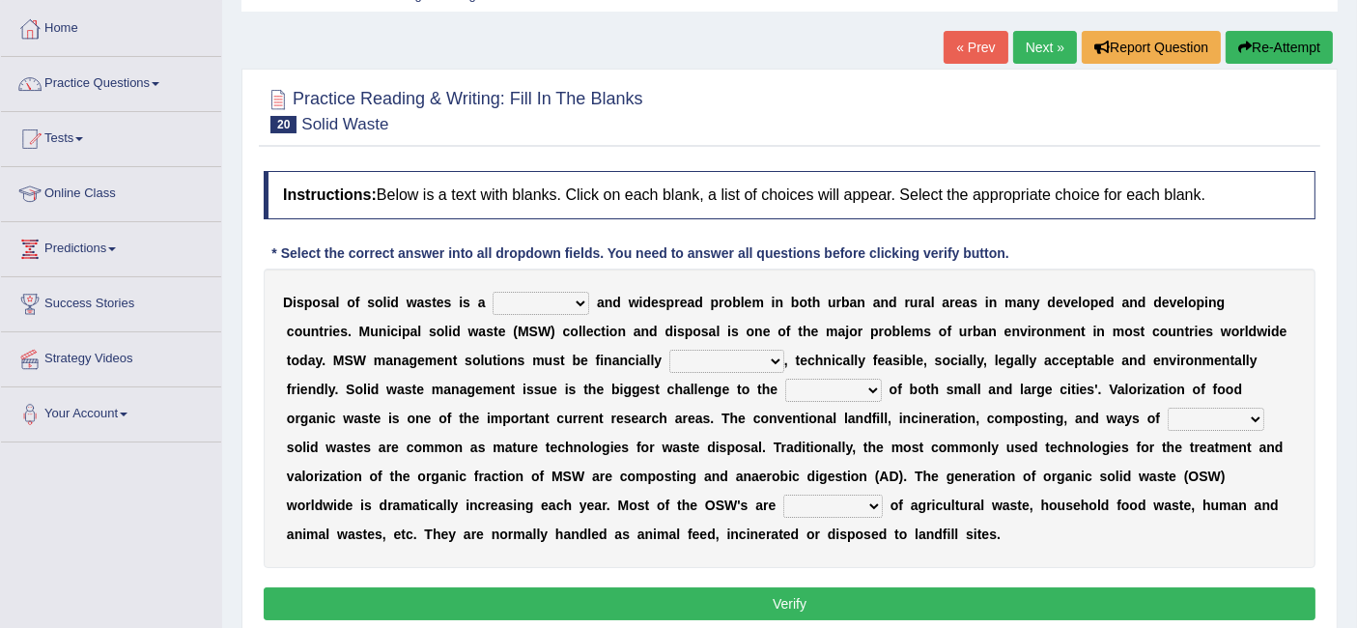
scroll to position [157, 0]
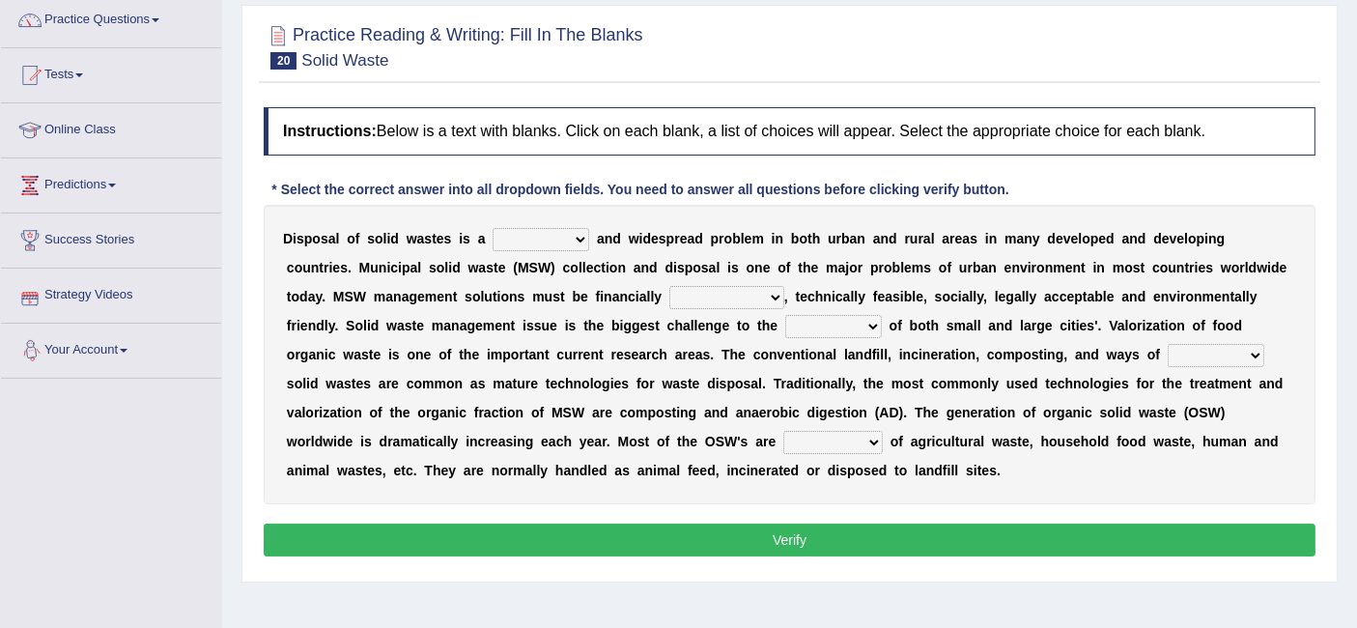
click at [521, 233] on select "slanting stinging stalling shafting" at bounding box center [540, 239] width 97 height 23
click at [681, 232] on b "e" at bounding box center [684, 238] width 8 height 15
